Goal: Use online tool/utility: Utilize a website feature to perform a specific function

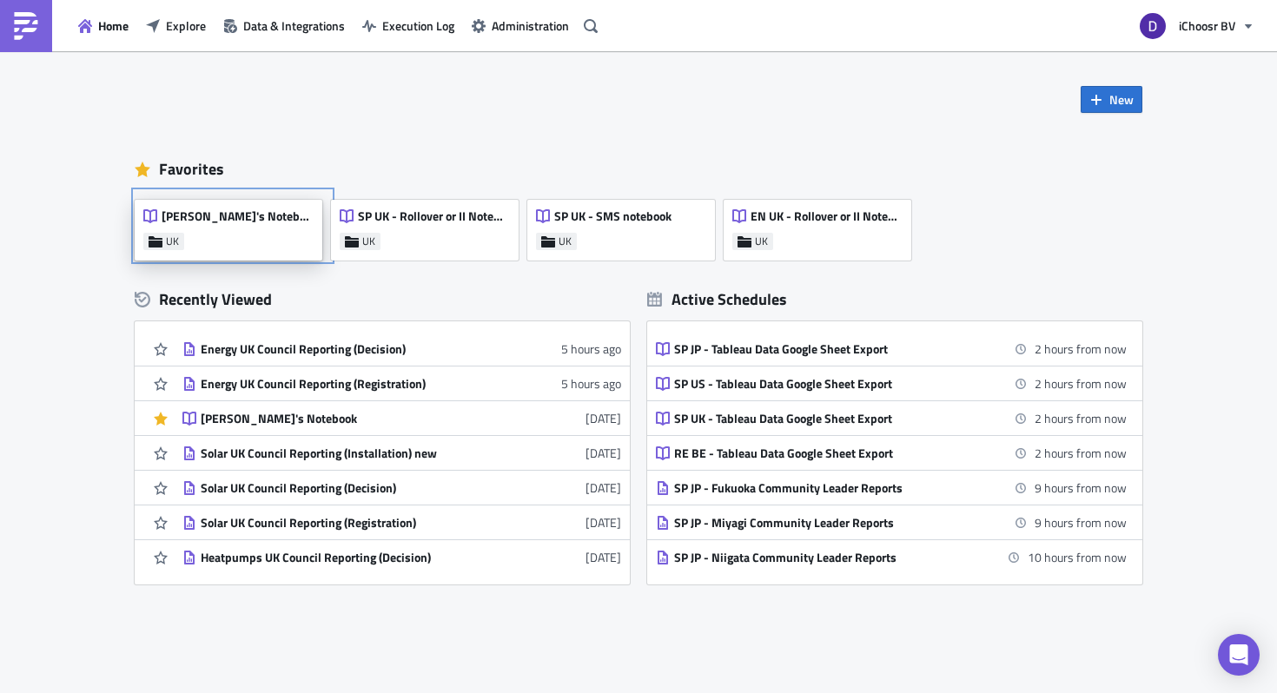
click at [266, 238] on div "[PERSON_NAME]'s Notebook UK" at bounding box center [229, 230] width 188 height 61
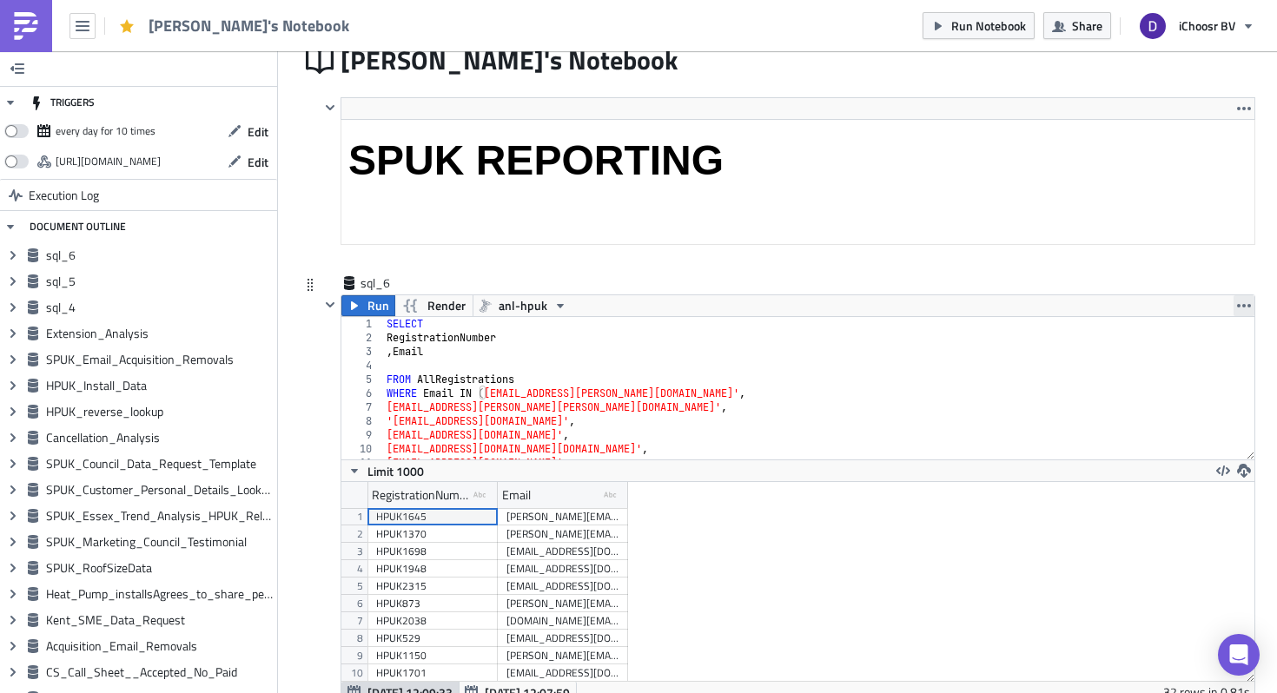
click at [1251, 307] on button "button" at bounding box center [1243, 305] width 21 height 21
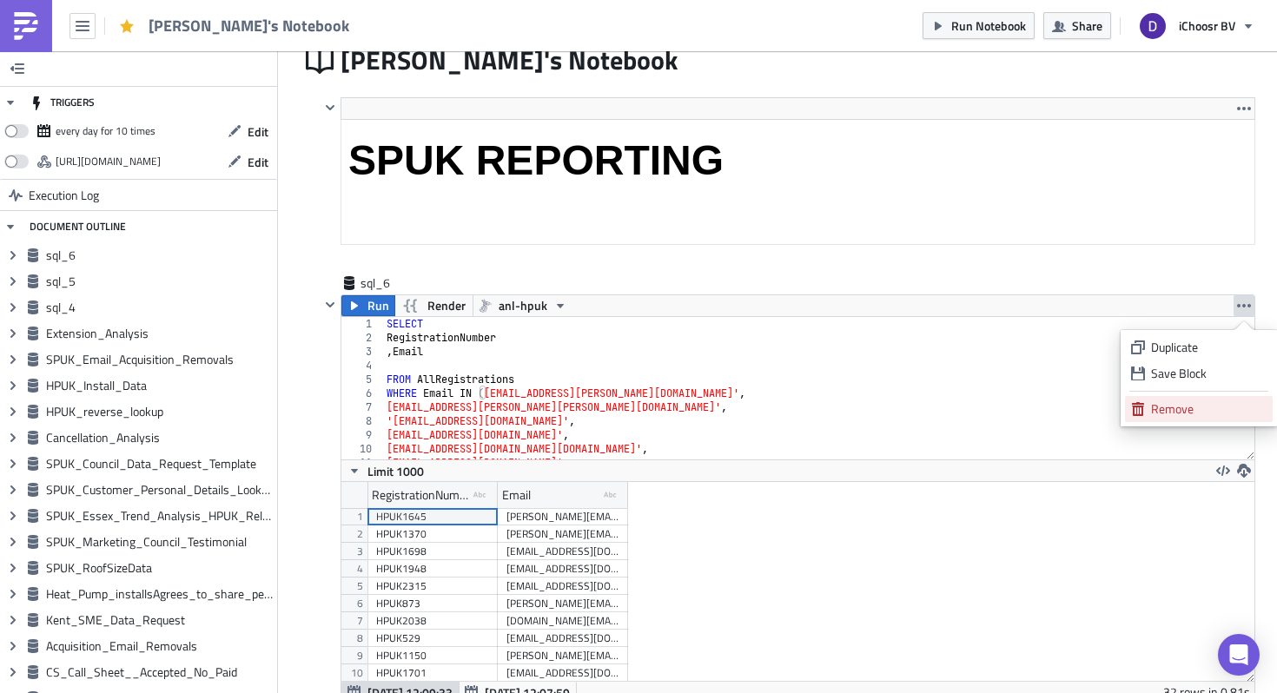
click at [1180, 415] on div "Remove" at bounding box center [1209, 408] width 116 height 17
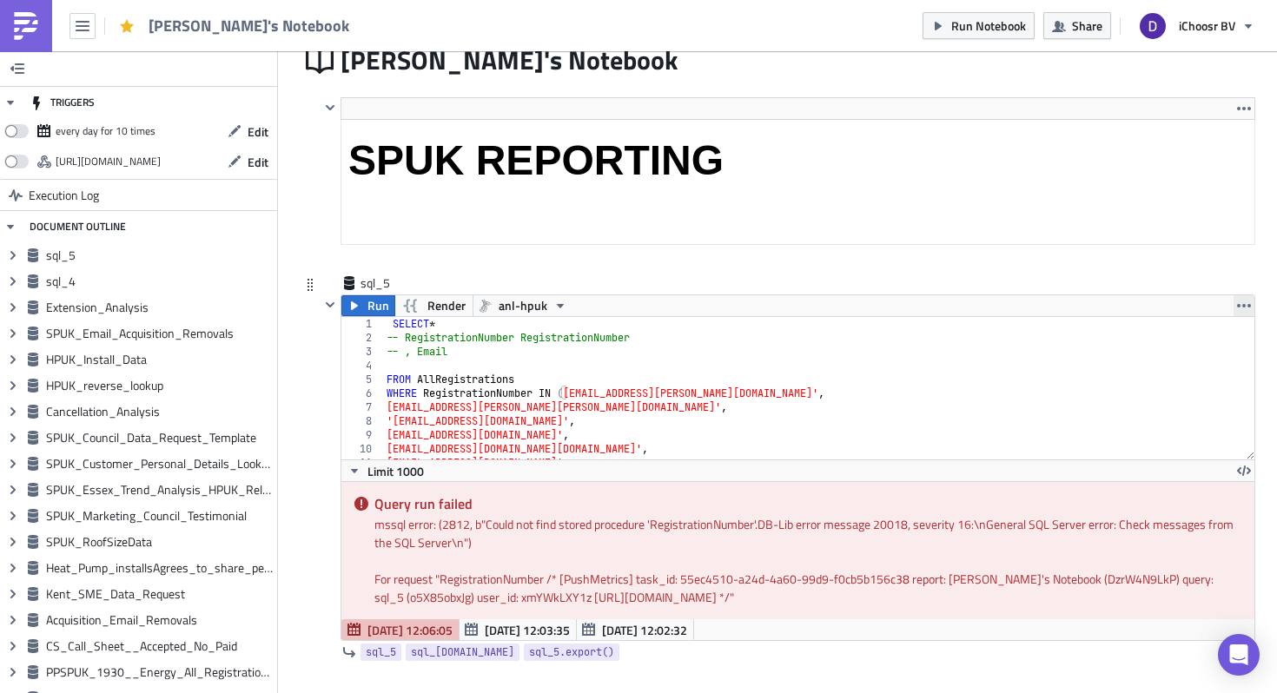
click at [1241, 311] on icon "button" at bounding box center [1244, 306] width 14 height 14
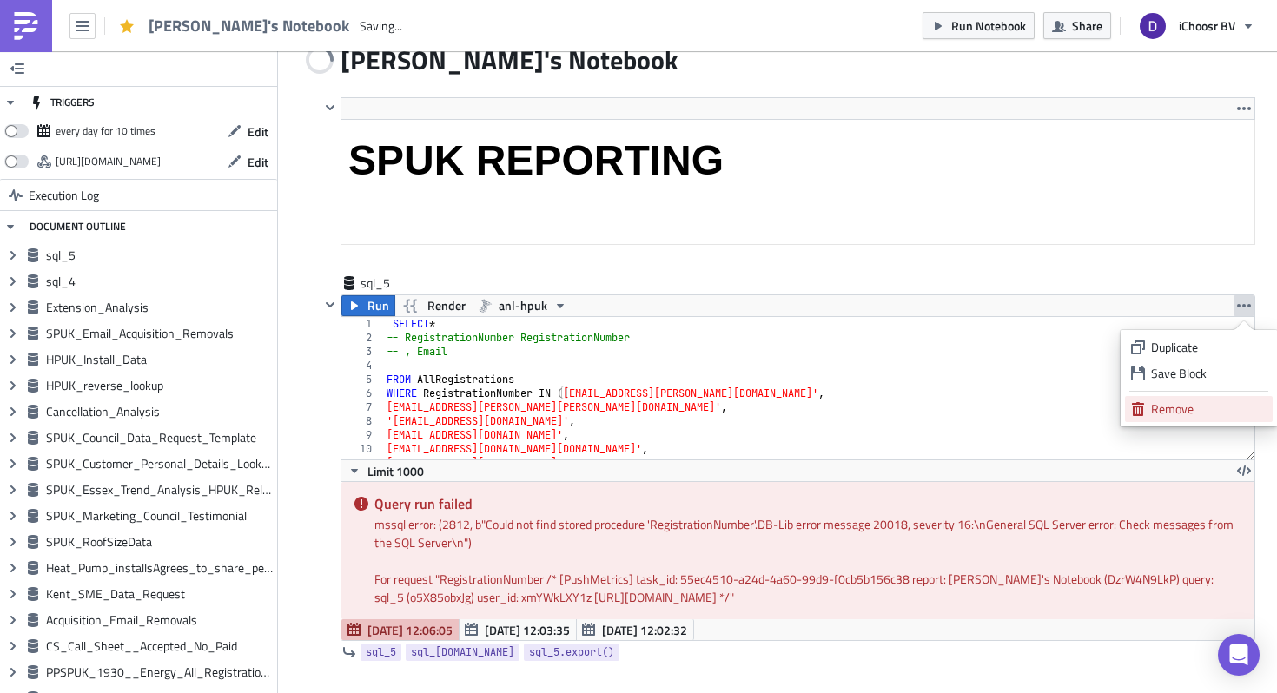
click at [1149, 399] on link "Remove" at bounding box center [1199, 409] width 148 height 26
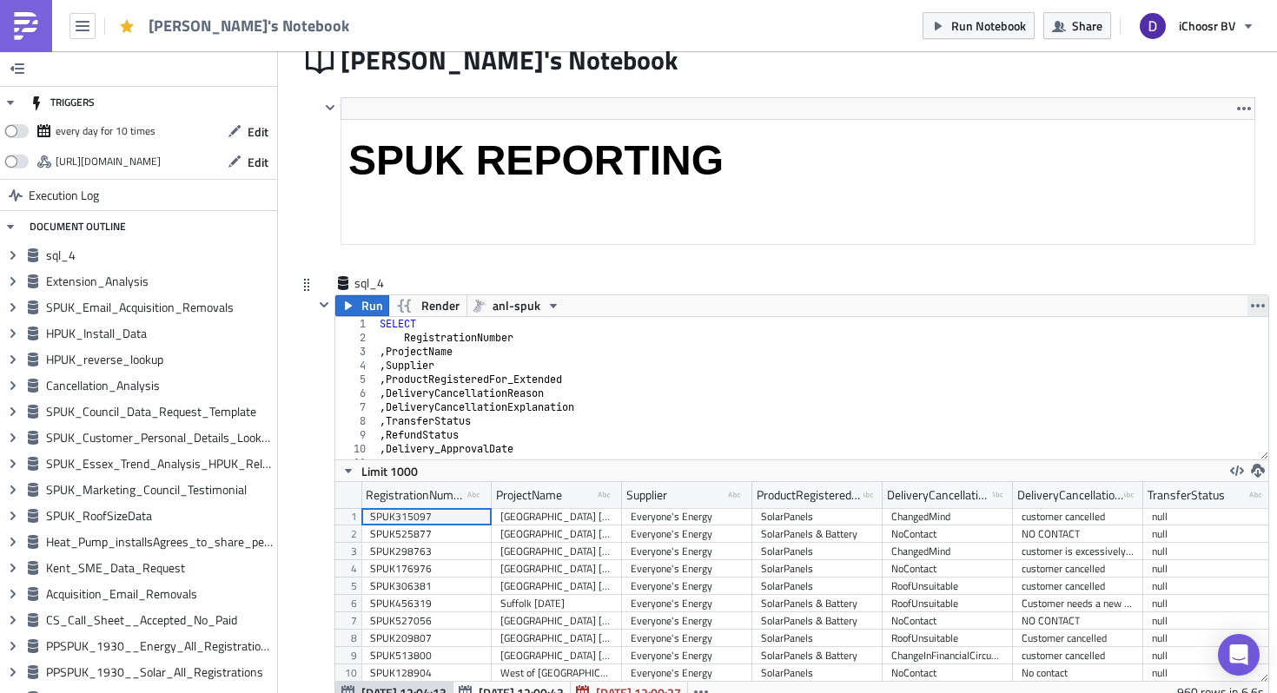
click at [1262, 304] on icon "button" at bounding box center [1258, 306] width 14 height 14
click at [1150, 425] on ul "Duplicate Save Block Remove" at bounding box center [1199, 378] width 156 height 96
click at [1150, 424] on ul "Duplicate Save Block Remove" at bounding box center [1199, 378] width 156 height 96
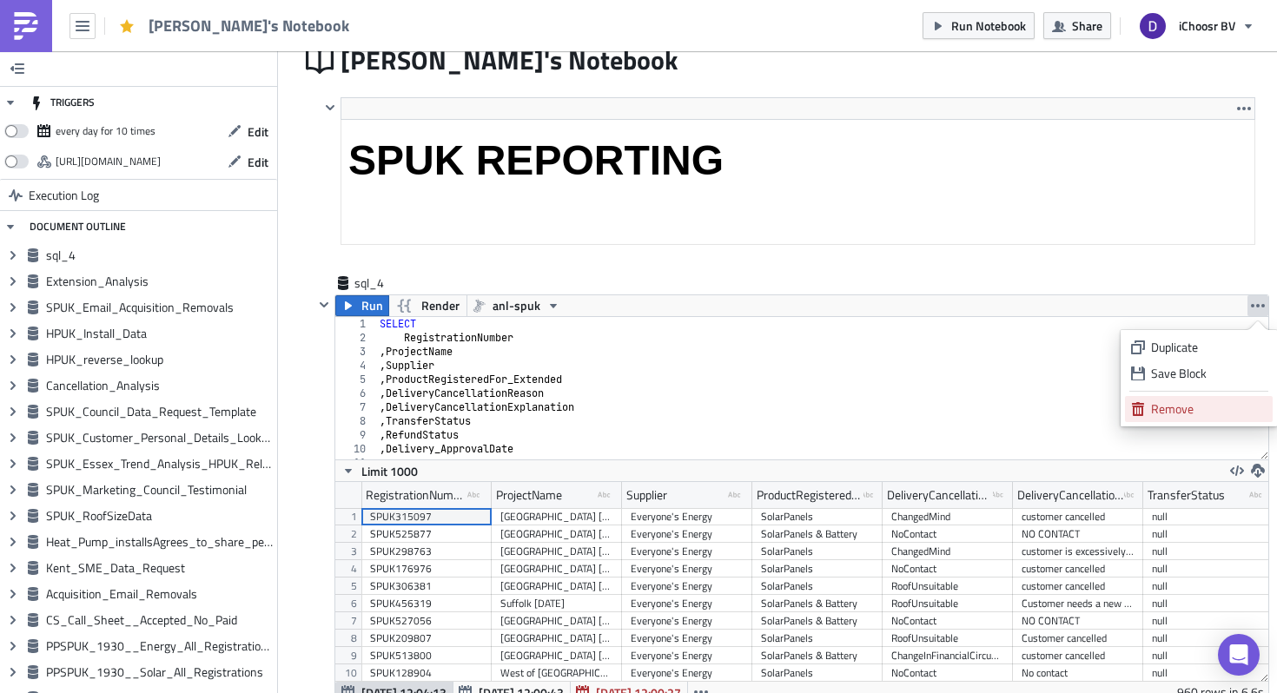
click at [1149, 416] on link "Remove" at bounding box center [1199, 409] width 148 height 26
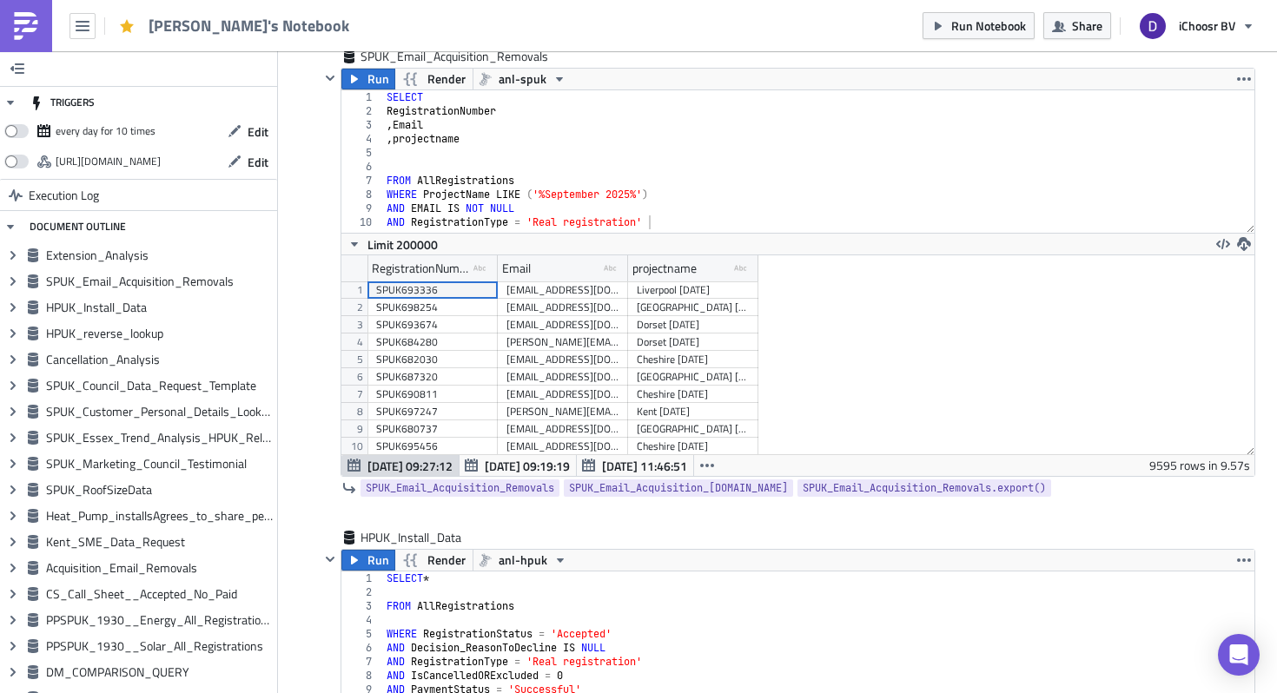
scroll to position [988, 0]
click at [362, 79] on button "Run" at bounding box center [368, 79] width 54 height 21
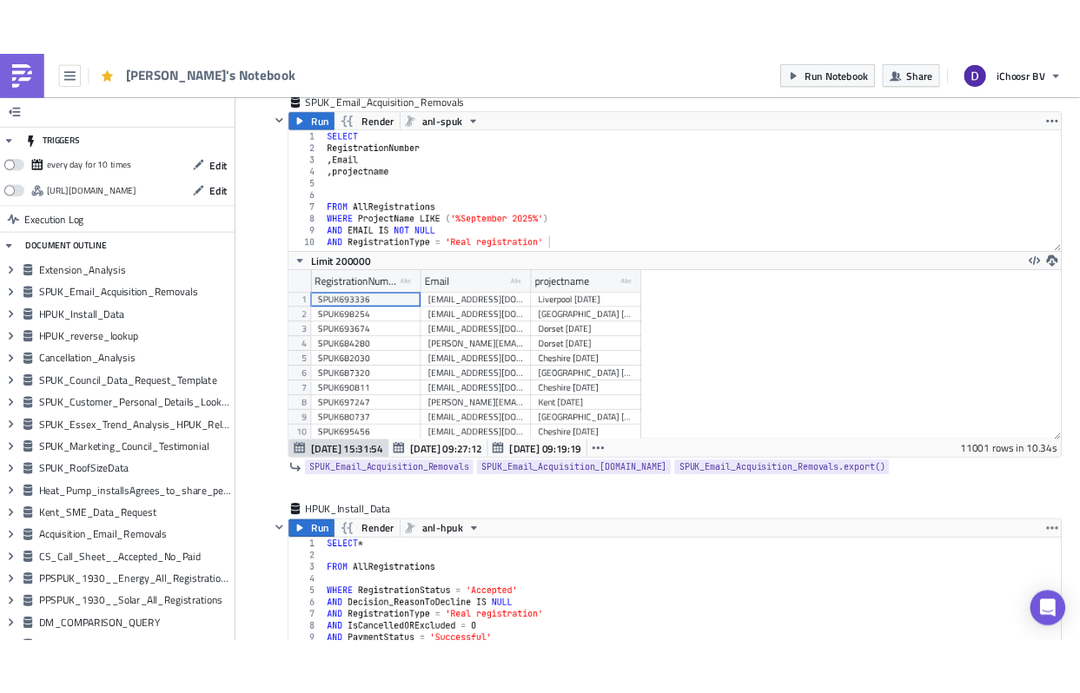
scroll to position [199, 912]
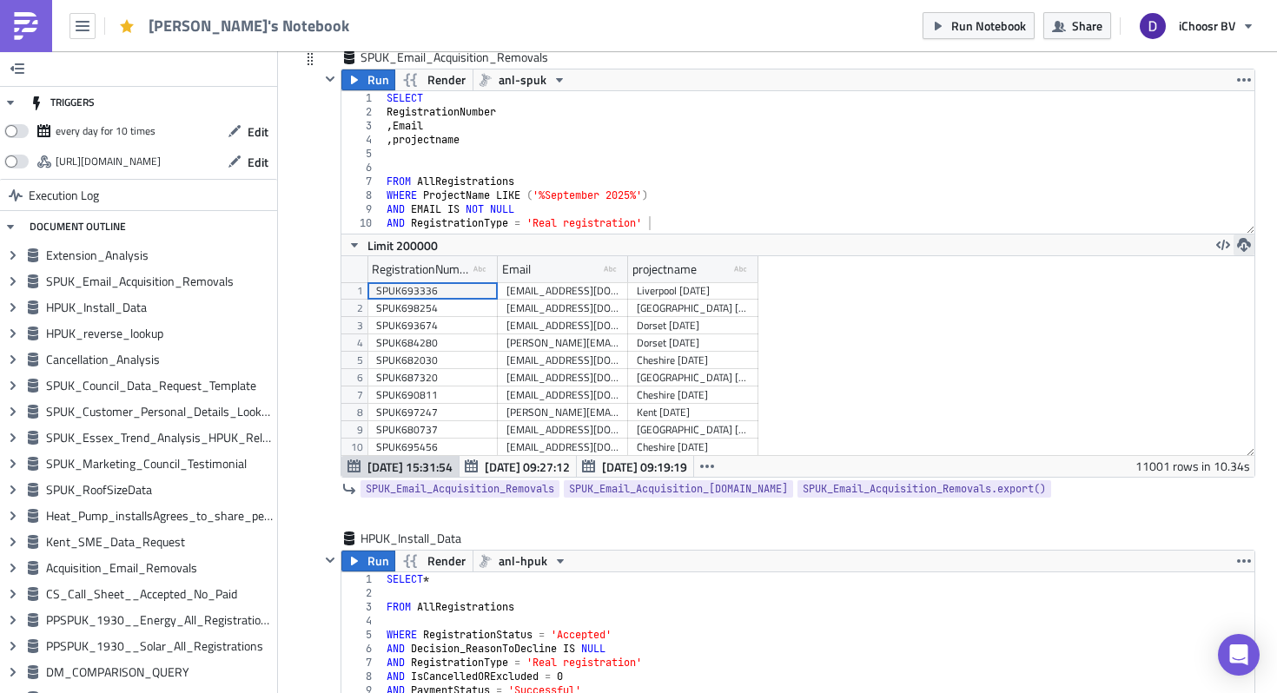
click at [1242, 244] on icon "button" at bounding box center [1244, 245] width 14 height 14
click at [1153, 183] on div "CSV" at bounding box center [1176, 178] width 136 height 17
